Goal: Information Seeking & Learning: Learn about a topic

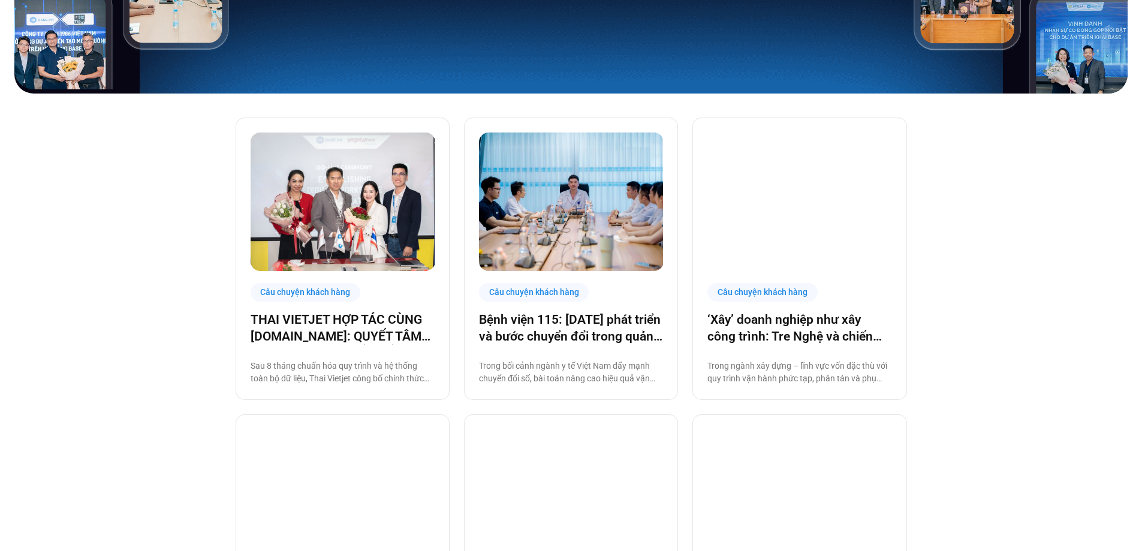
scroll to position [480, 0]
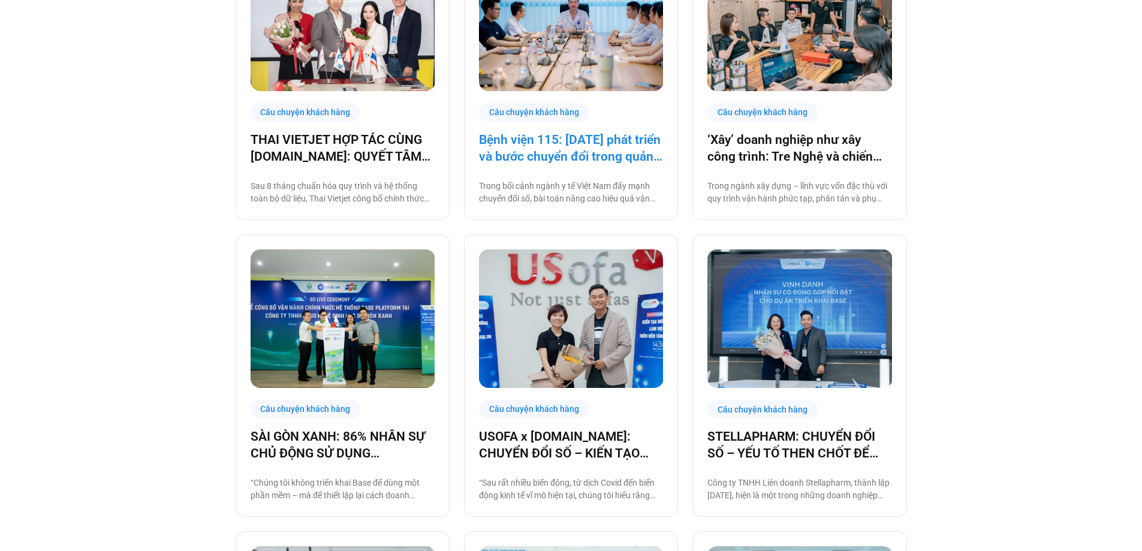
click at [574, 152] on link "Bệnh viện 115: [DATE] phát triển và bước chuyển đổi trong quản trị bệnh viện tư…" at bounding box center [571, 148] width 184 height 34
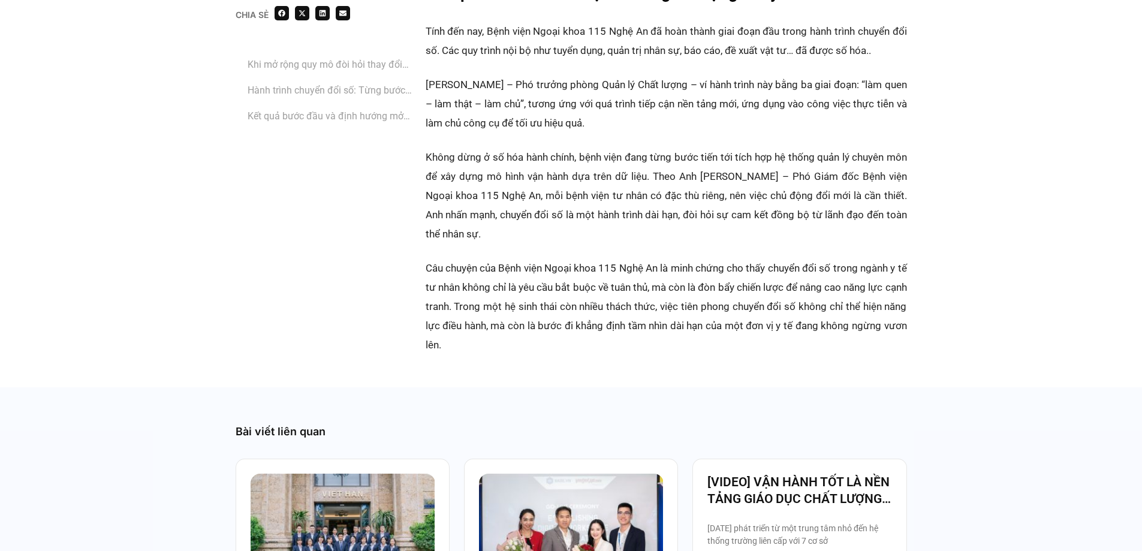
scroll to position [2458, 0]
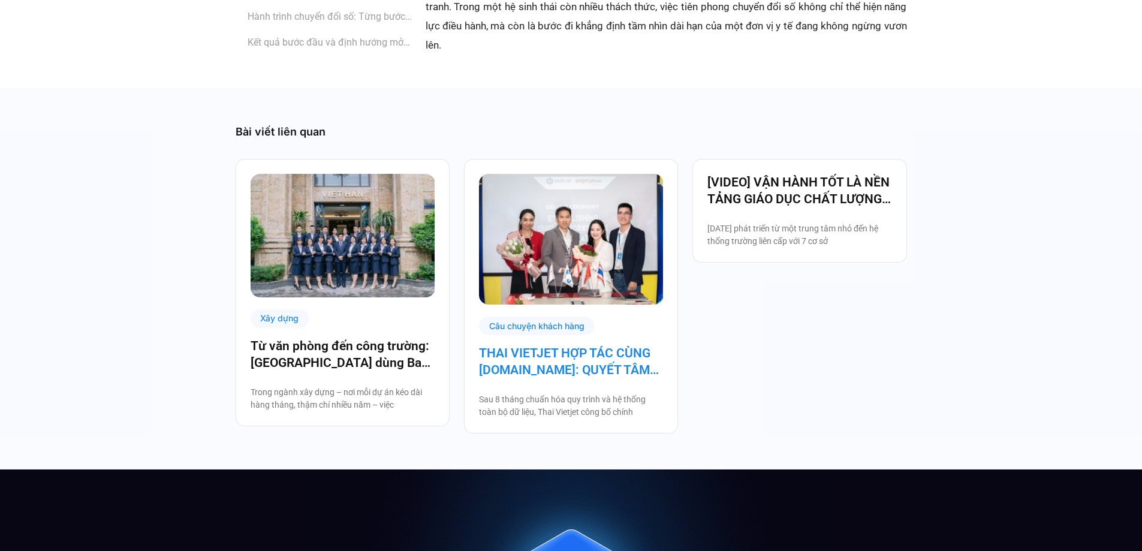
click at [565, 350] on link "THAI VIETJET HỢP TÁC CÙNG [DOMAIN_NAME]: QUYẾT TÂM “CẤT CÁNH” CHUYỂN ĐỔI SỐ" at bounding box center [571, 362] width 184 height 34
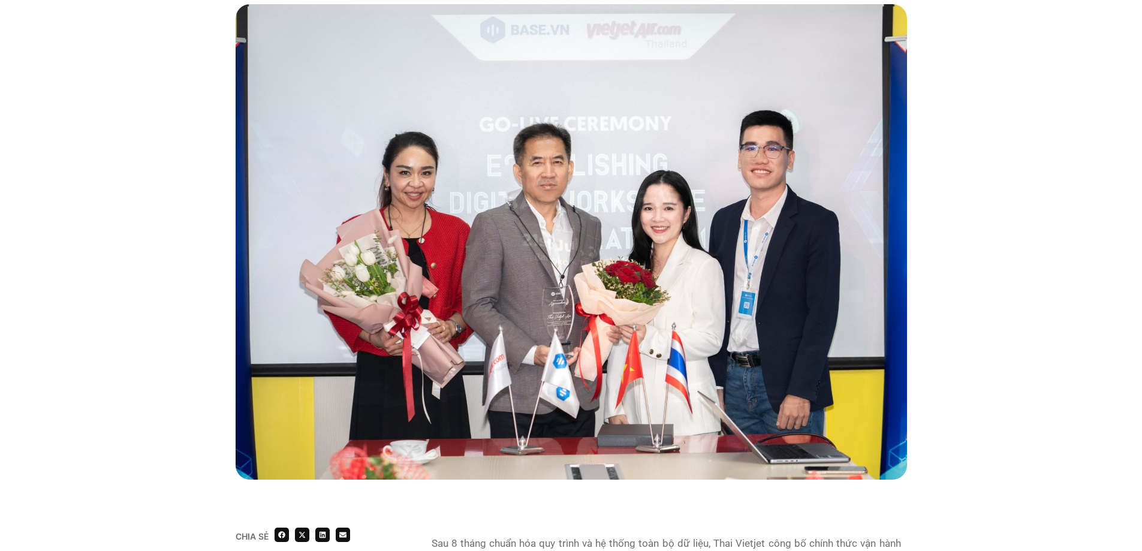
scroll to position [240, 0]
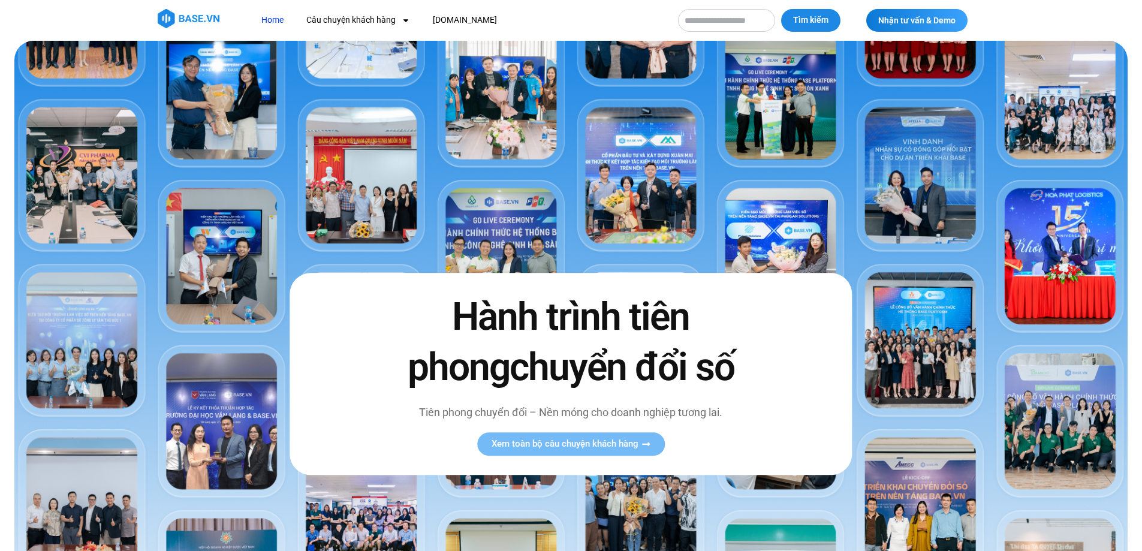
click at [639, 15] on nav "Home Câu chuyện khách hàng Logistics Sản xuất Xây dựng F&B Dược Y tế Giáo dục […" at bounding box center [459, 20] width 414 height 22
